Goal: Find specific page/section: Find specific page/section

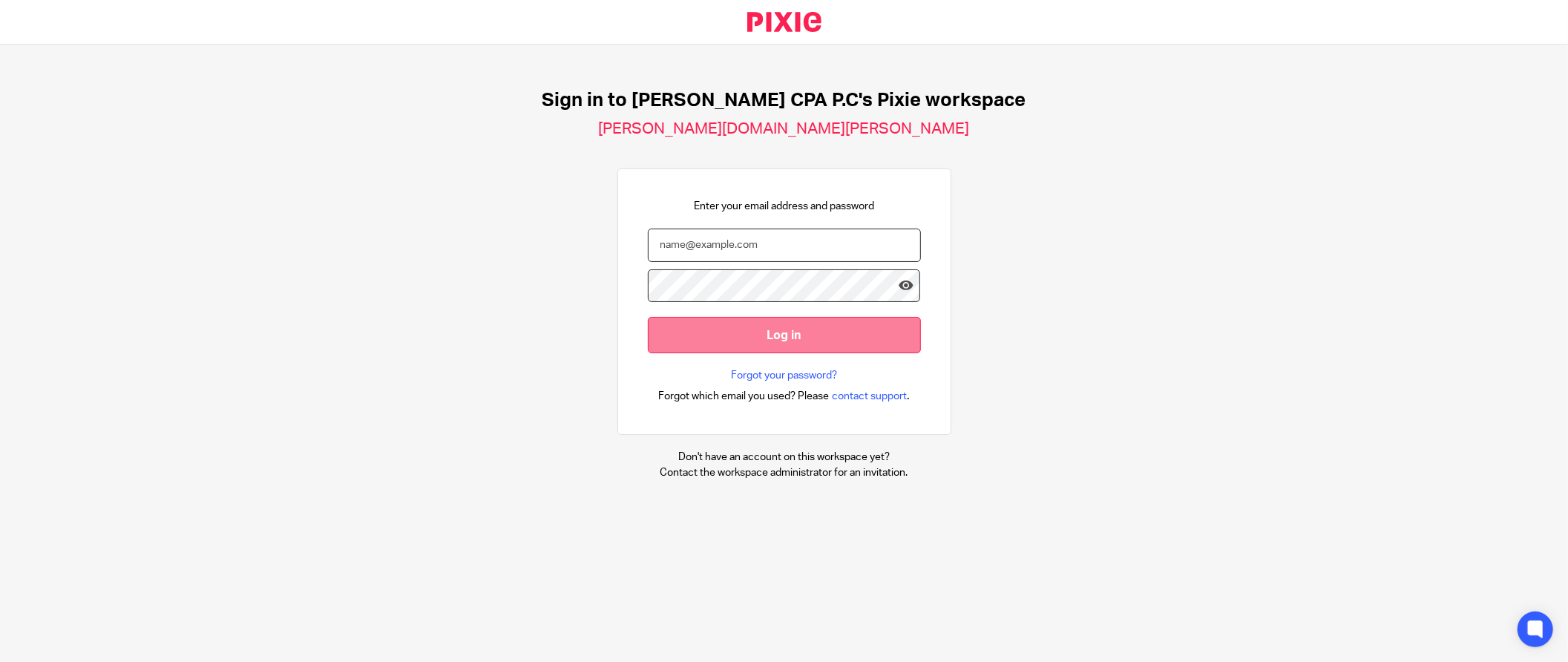
type input "[EMAIL_ADDRESS][DOMAIN_NAME]"
click at [748, 337] on input "Log in" at bounding box center [784, 335] width 274 height 36
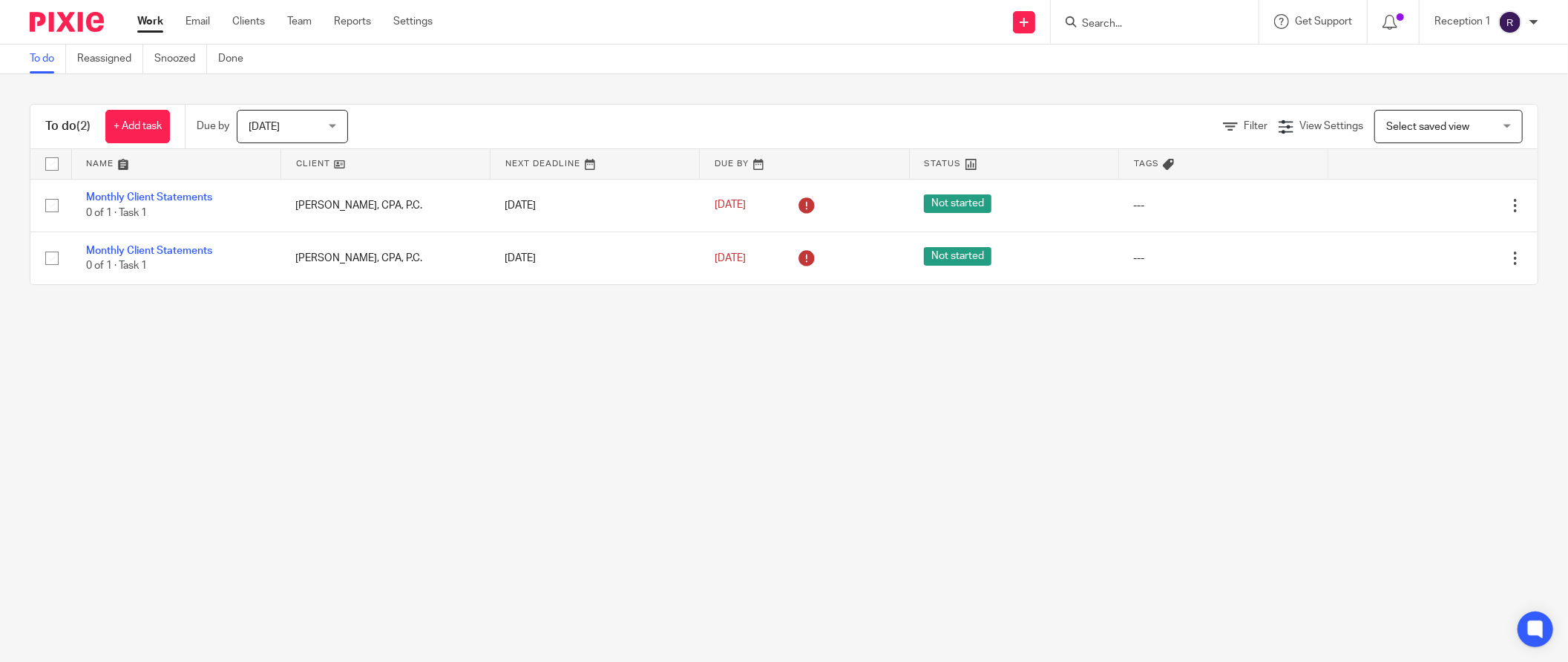
click at [1133, 20] on input "Search" at bounding box center [1147, 25] width 134 height 13
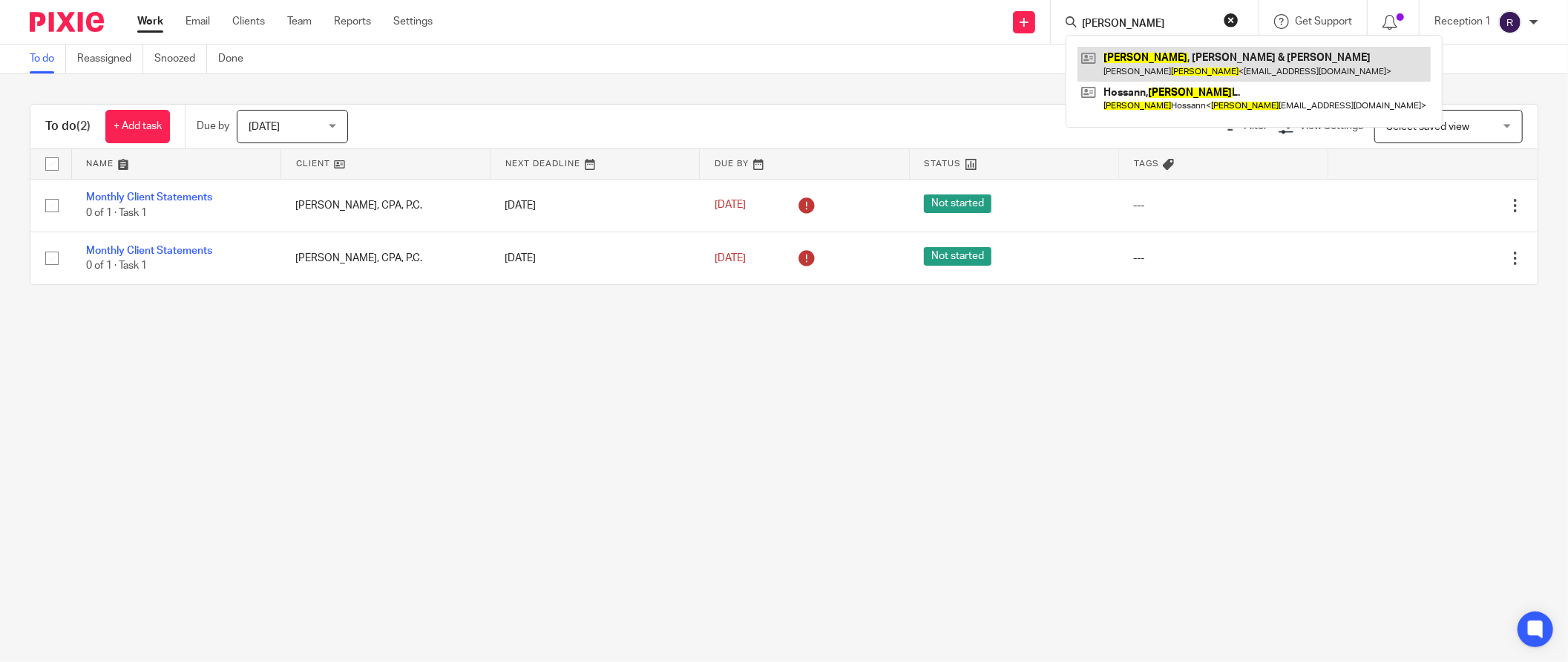
type input "cooper"
click at [1188, 57] on link at bounding box center [1255, 64] width 353 height 34
